Goal: Browse casually: Explore the website without a specific task or goal

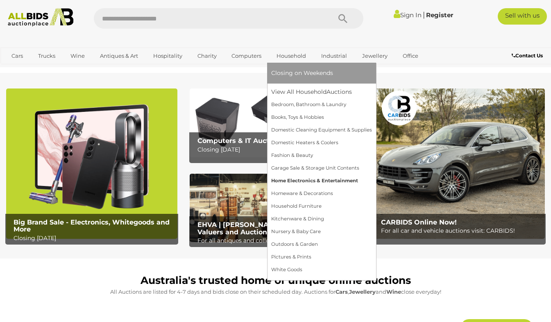
click at [302, 181] on link "Home Electronics & Entertainment" at bounding box center [321, 181] width 101 height 13
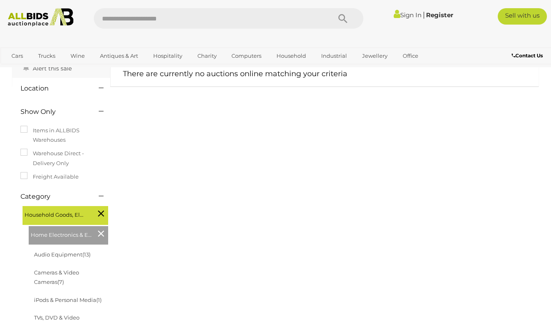
scroll to position [41, 0]
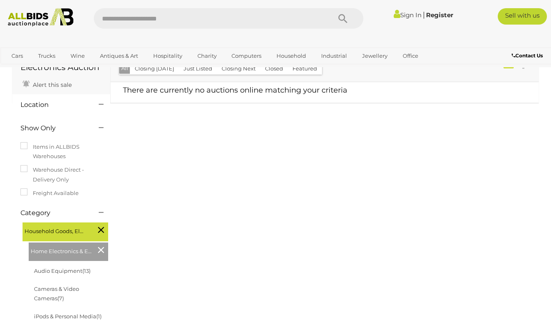
click at [45, 175] on label "Warehouse Direct - Delivery Only" at bounding box center [61, 174] width 82 height 19
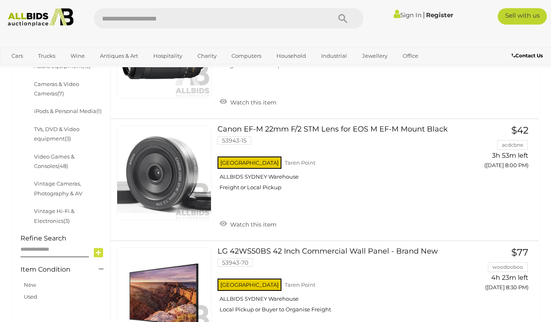
scroll to position [188, 0]
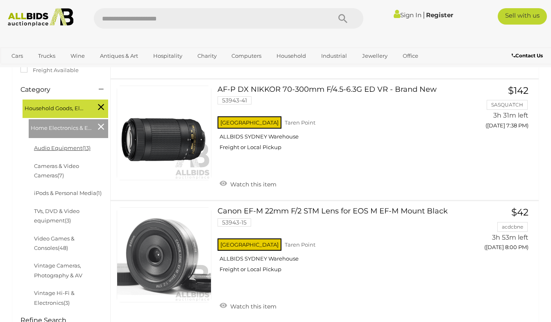
click at [54, 147] on link "Audio Equipment (13)" at bounding box center [62, 148] width 57 height 7
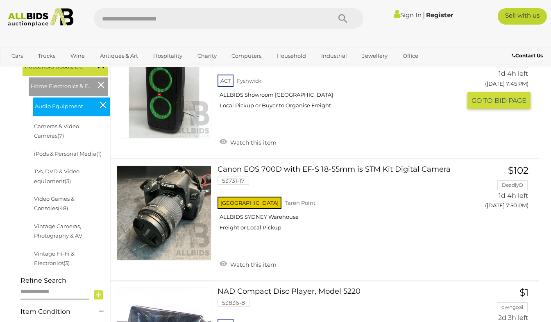
scroll to position [246, 0]
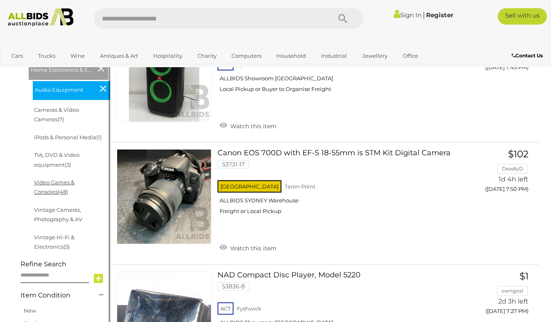
click at [74, 182] on link "Video Games & Consoles (48)" at bounding box center [54, 187] width 41 height 16
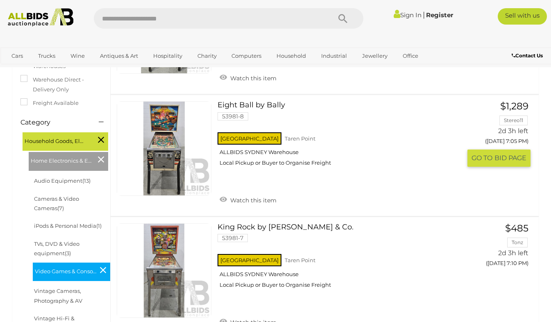
scroll to position [287, 0]
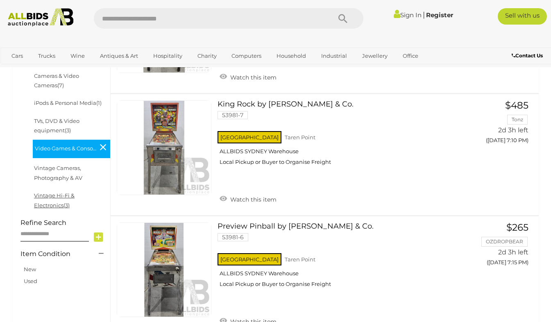
click at [75, 194] on link "Vintage Hi-Fi & Electronics (3)" at bounding box center [54, 200] width 41 height 16
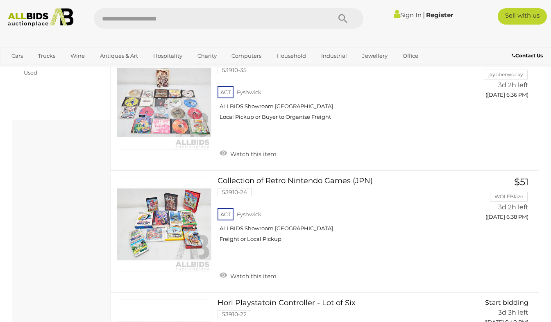
scroll to position [451, 0]
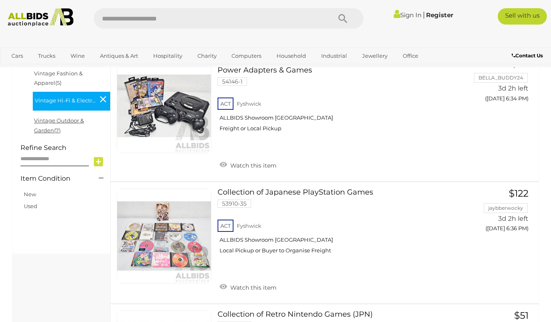
click at [80, 122] on link "Vintage Outdoor & Garden (7)" at bounding box center [59, 125] width 50 height 16
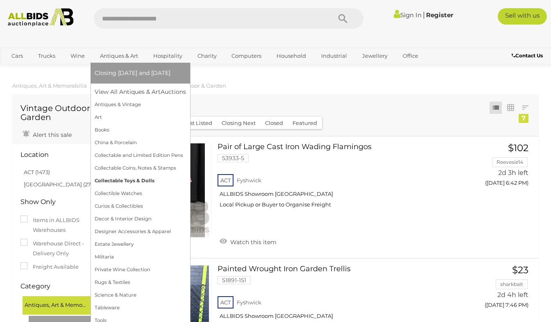
click at [124, 184] on link "Collectable Toys & Dolls" at bounding box center [140, 181] width 91 height 13
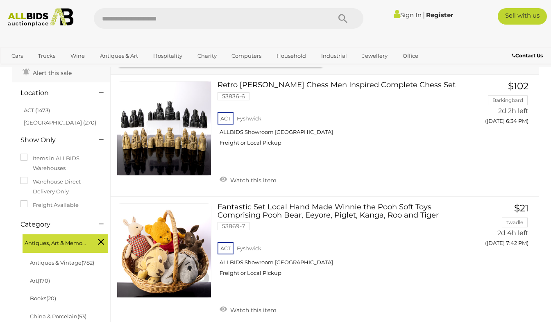
scroll to position [41, 0]
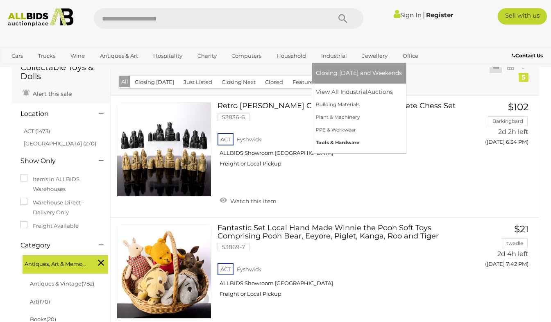
click at [343, 144] on link "Tools & Hardware" at bounding box center [359, 142] width 86 height 13
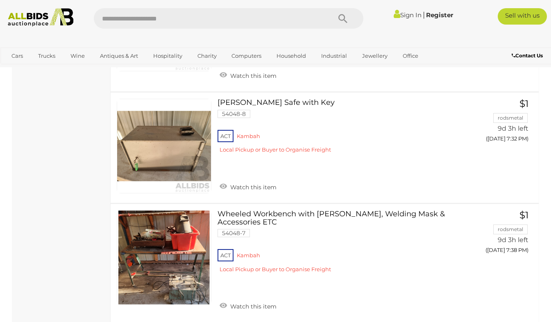
scroll to position [6063, 0]
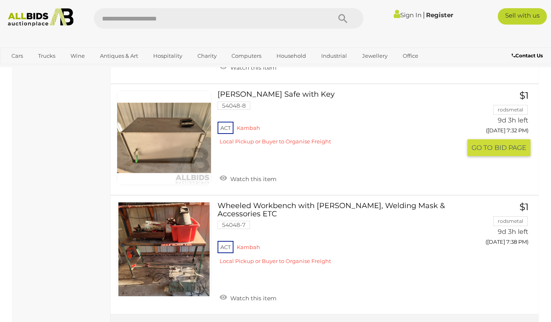
click at [198, 119] on link at bounding box center [164, 138] width 95 height 95
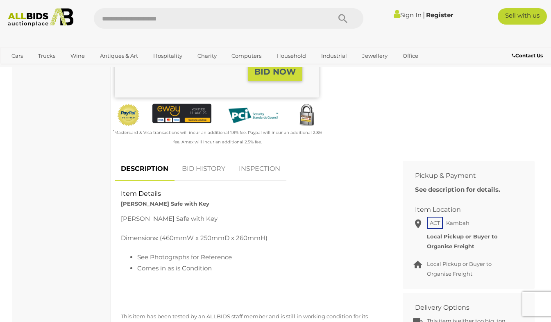
scroll to position [287, 0]
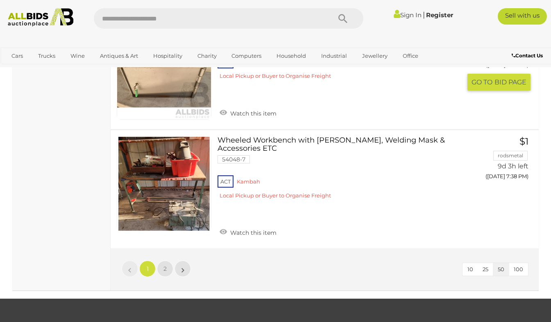
scroll to position [6139, 0]
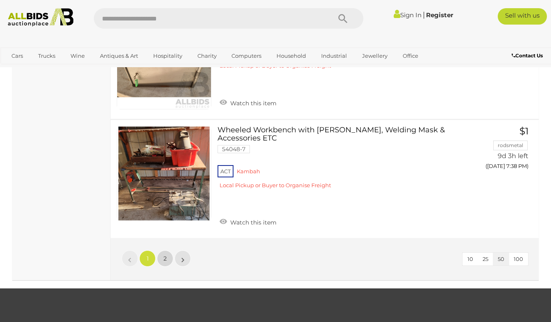
click at [165, 255] on span "2" at bounding box center [164, 258] width 3 height 7
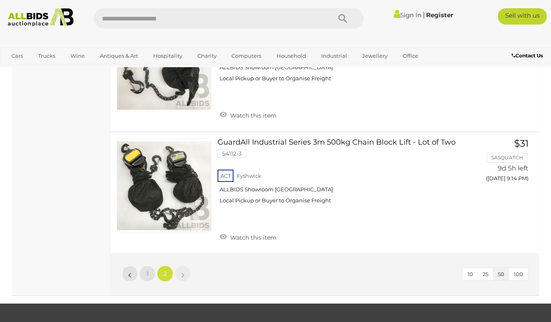
scroll to position [3523, 0]
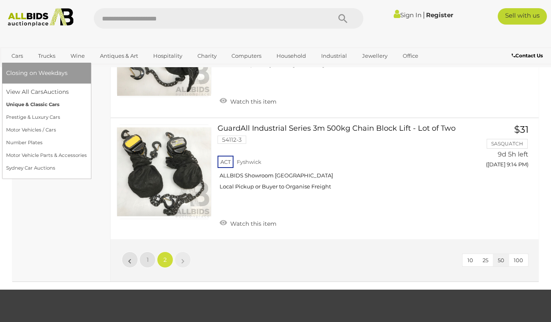
click at [35, 102] on link "Unique & Classic Cars" at bounding box center [46, 104] width 81 height 13
